Goal: Consume media (video, audio)

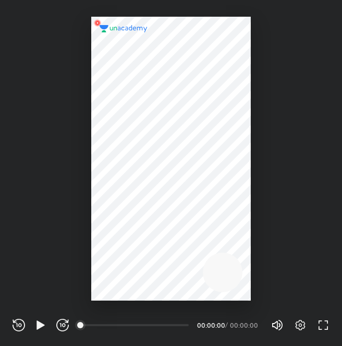
scroll to position [346, 342]
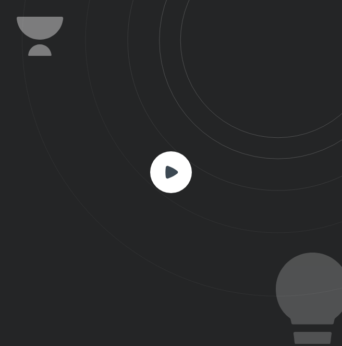
click at [180, 172] on rect at bounding box center [171, 172] width 42 height 42
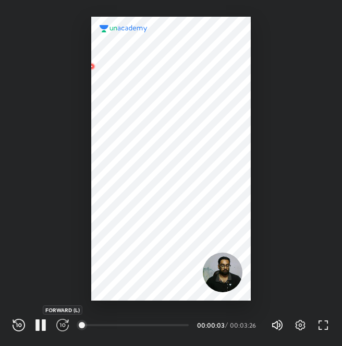
click at [64, 324] on icon "button" at bounding box center [62, 325] width 13 height 13
click at [64, 325] on icon "button" at bounding box center [62, 325] width 13 height 13
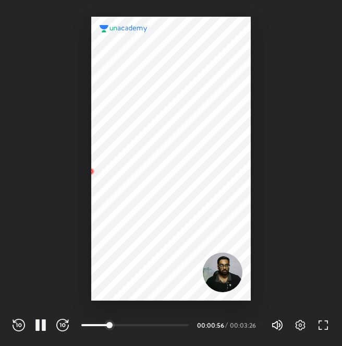
click at [64, 325] on icon "button" at bounding box center [62, 325] width 13 height 13
click at [66, 329] on icon "button" at bounding box center [62, 325] width 13 height 13
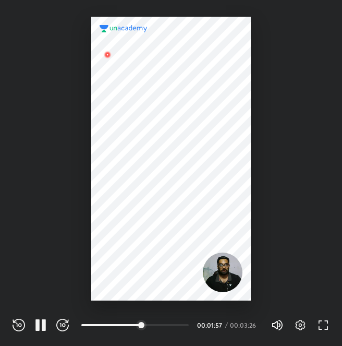
click at [66, 329] on icon "button" at bounding box center [62, 325] width 13 height 13
click at [65, 326] on icon "button" at bounding box center [63, 325] width 3 height 4
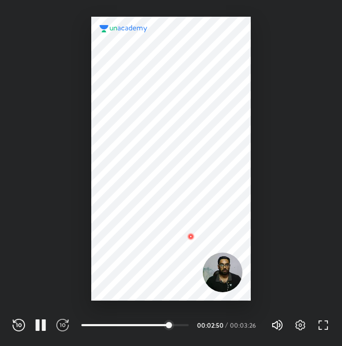
click at [65, 326] on icon "button" at bounding box center [63, 325] width 3 height 4
